Goal: Task Accomplishment & Management: Manage account settings

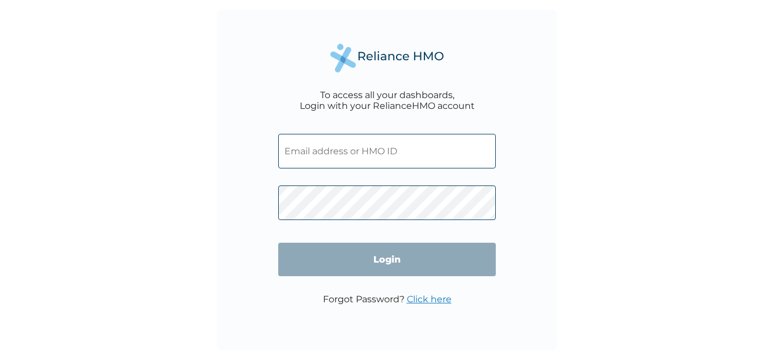
click at [310, 147] on input "text" at bounding box center [387, 151] width 218 height 35
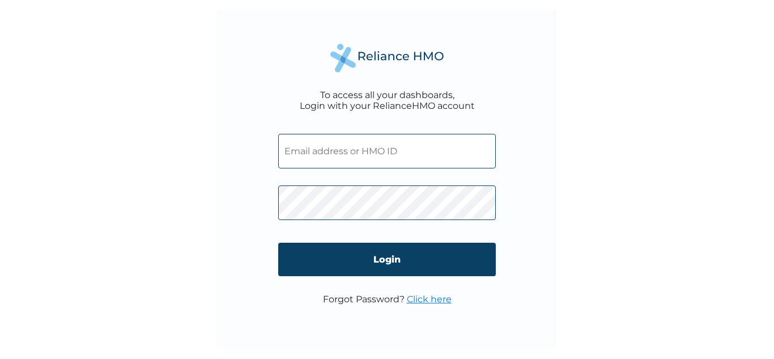
click at [308, 151] on input "text" at bounding box center [387, 151] width 218 height 35
paste input "EIS/10799/A"
type input "EIS/10799/A"
click at [158, 203] on div "To access all your dashboards, Login with your RelianceHMO account EIS/10799/A …" at bounding box center [387, 179] width 774 height 359
click at [205, 269] on div "To access all your dashboards, Login with your RelianceHMO account EIS/10799/A …" at bounding box center [387, 179] width 774 height 359
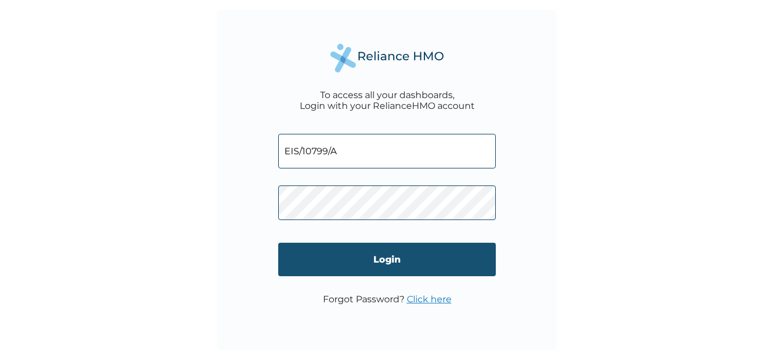
click at [396, 260] on input "Login" at bounding box center [387, 259] width 218 height 33
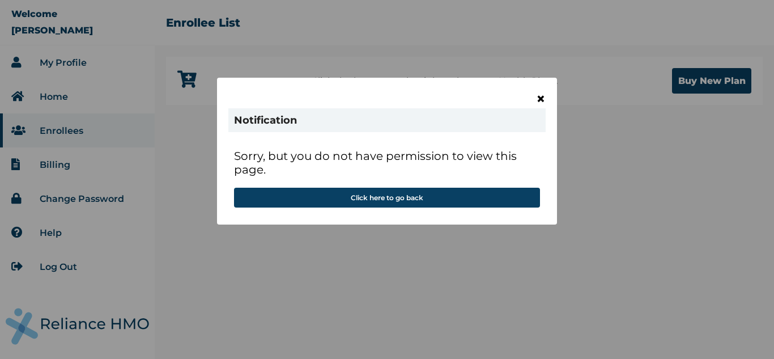
click at [540, 99] on span "×" at bounding box center [541, 98] width 10 height 19
